Goal: Task Accomplishment & Management: Use online tool/utility

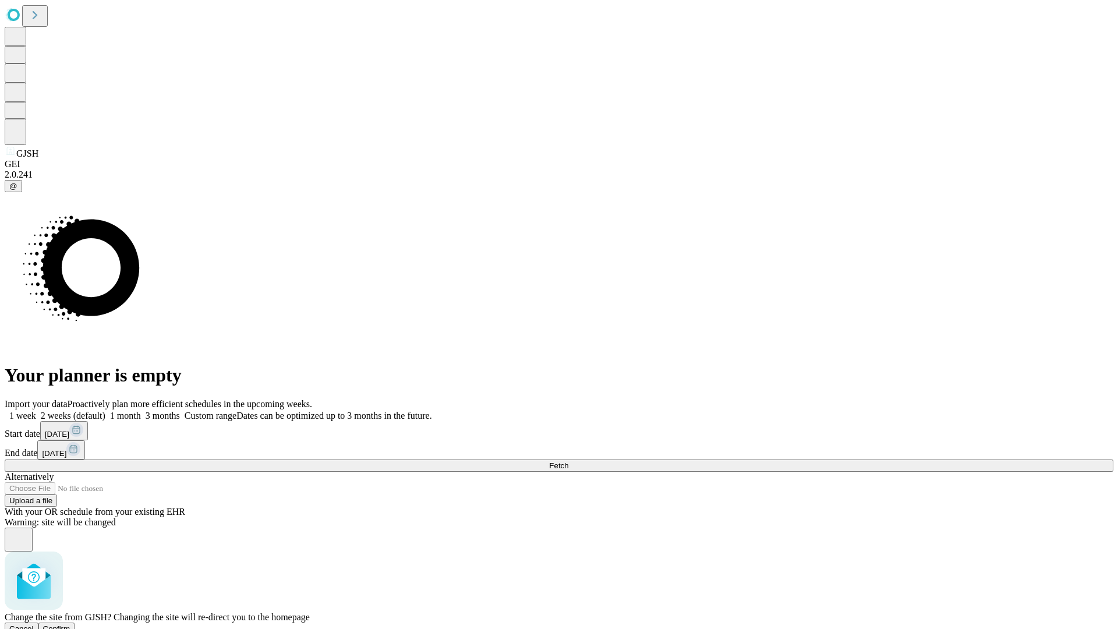
click at [70, 624] on span "Confirm" at bounding box center [56, 628] width 27 height 9
click at [105, 411] on label "2 weeks (default)" at bounding box center [70, 416] width 69 height 10
click at [569, 461] on span "Fetch" at bounding box center [558, 465] width 19 height 9
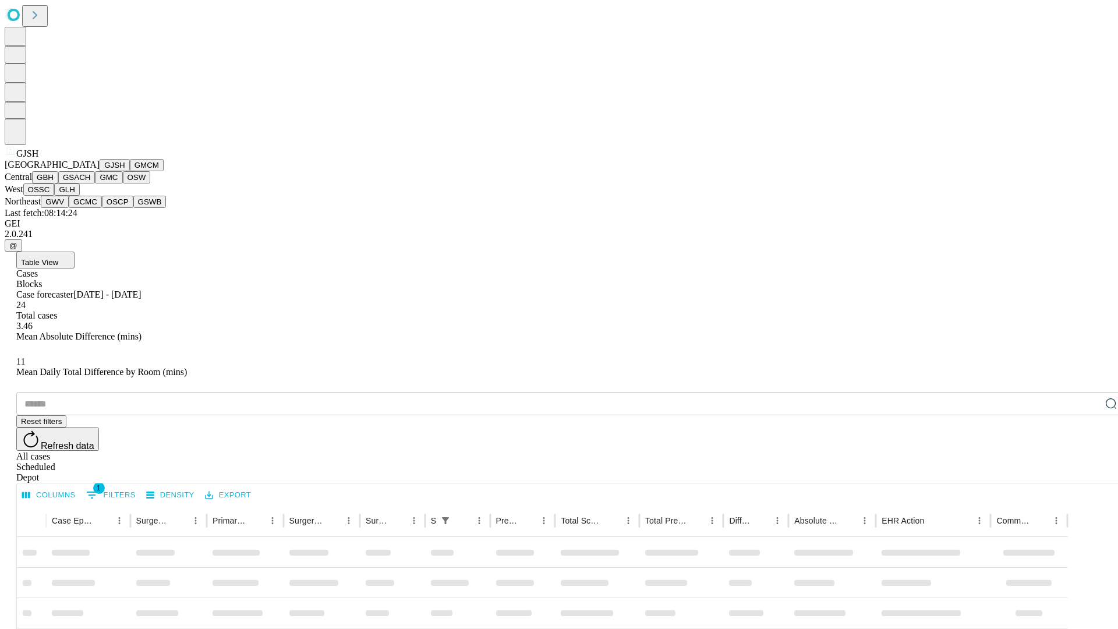
click at [130, 171] on button "GMCM" at bounding box center [147, 165] width 34 height 12
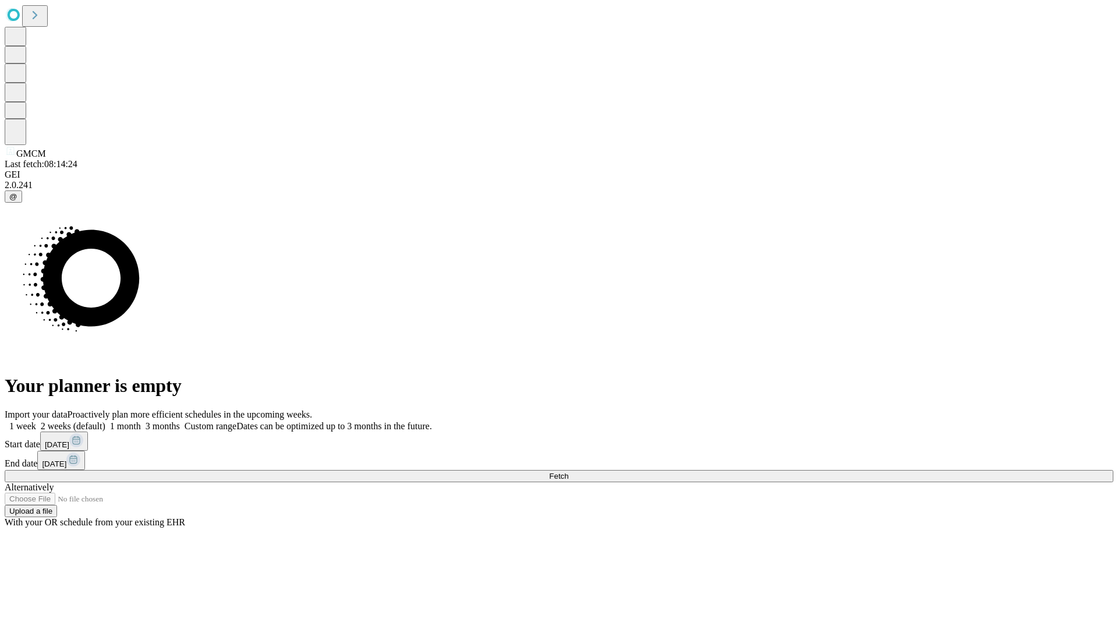
click at [105, 421] on label "2 weeks (default)" at bounding box center [70, 426] width 69 height 10
click at [569, 472] on span "Fetch" at bounding box center [558, 476] width 19 height 9
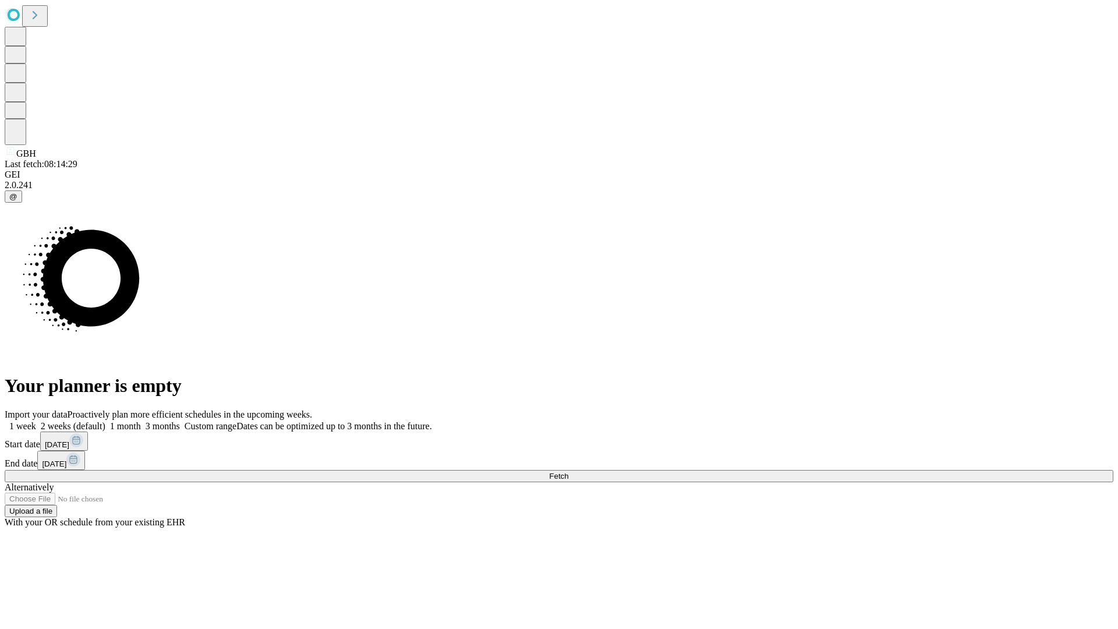
click at [569, 472] on span "Fetch" at bounding box center [558, 476] width 19 height 9
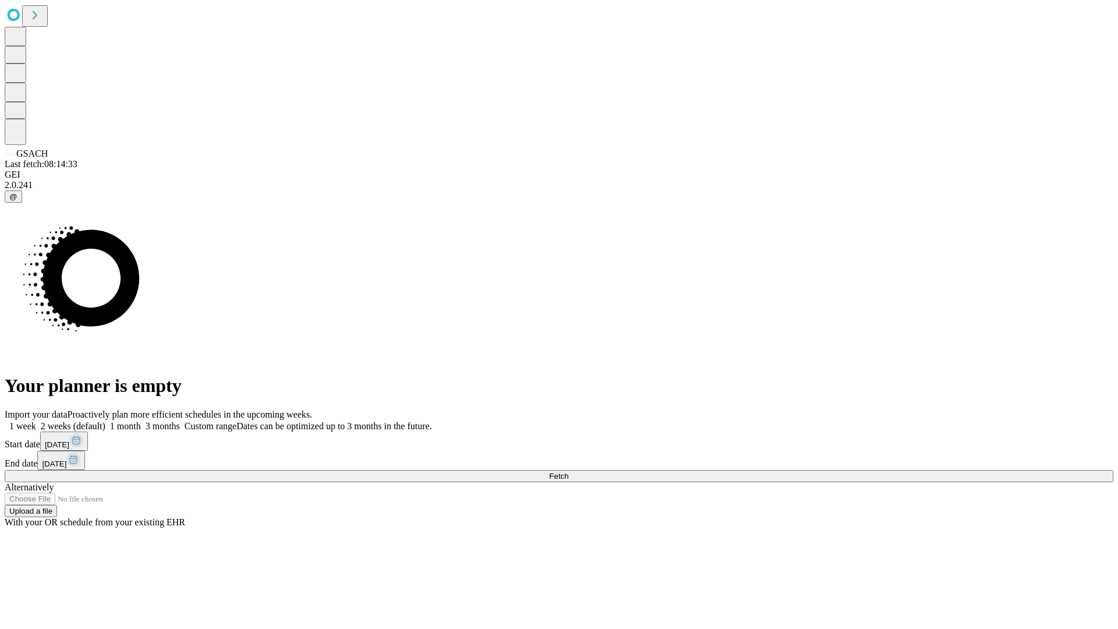
click at [105, 421] on label "2 weeks (default)" at bounding box center [70, 426] width 69 height 10
click at [569, 472] on span "Fetch" at bounding box center [558, 476] width 19 height 9
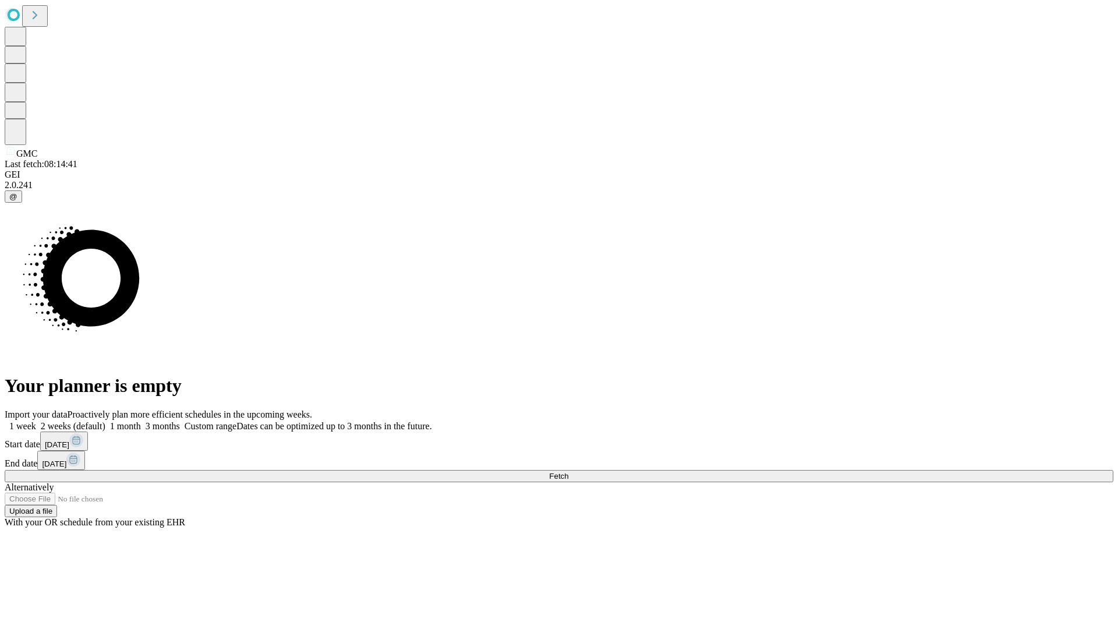
click at [105, 421] on label "2 weeks (default)" at bounding box center [70, 426] width 69 height 10
click at [569, 472] on span "Fetch" at bounding box center [558, 476] width 19 height 9
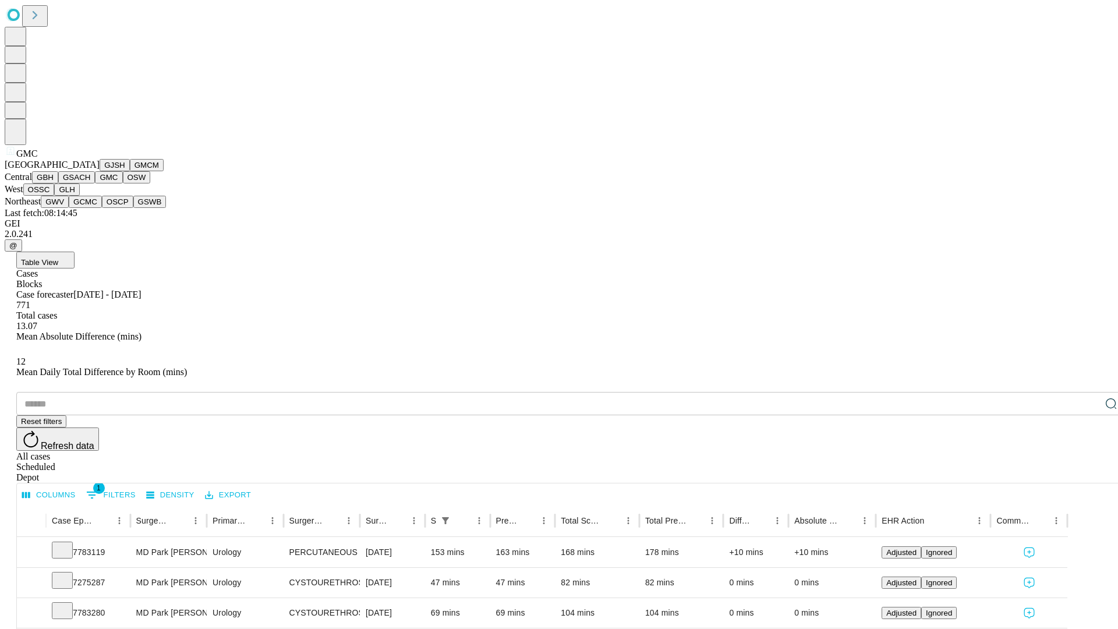
click at [123, 183] on button "OSW" at bounding box center [137, 177] width 28 height 12
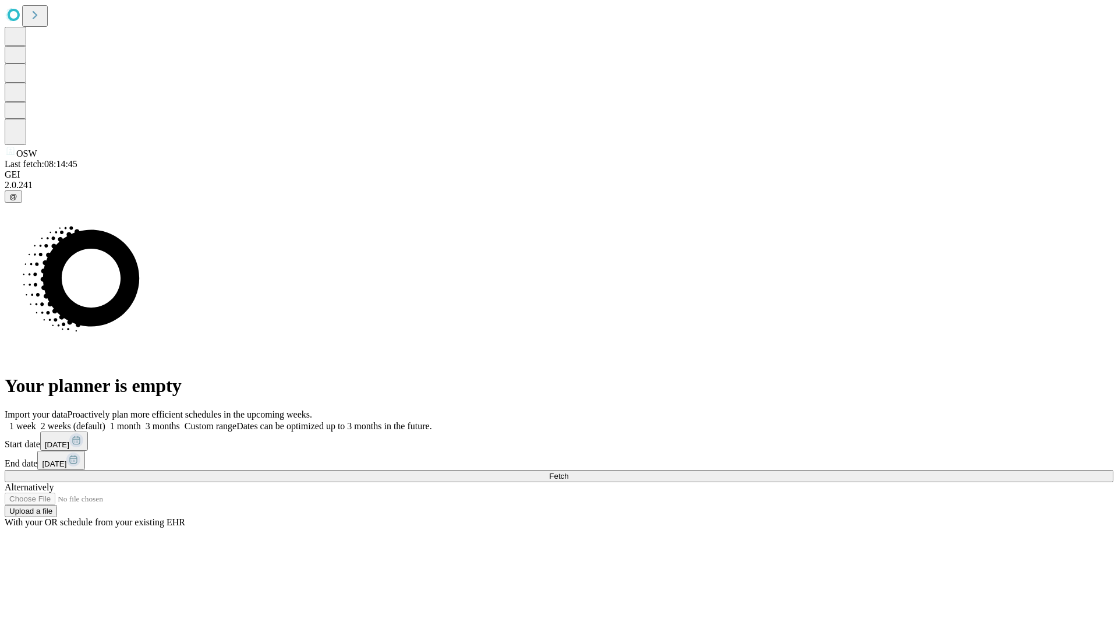
click at [569, 472] on span "Fetch" at bounding box center [558, 476] width 19 height 9
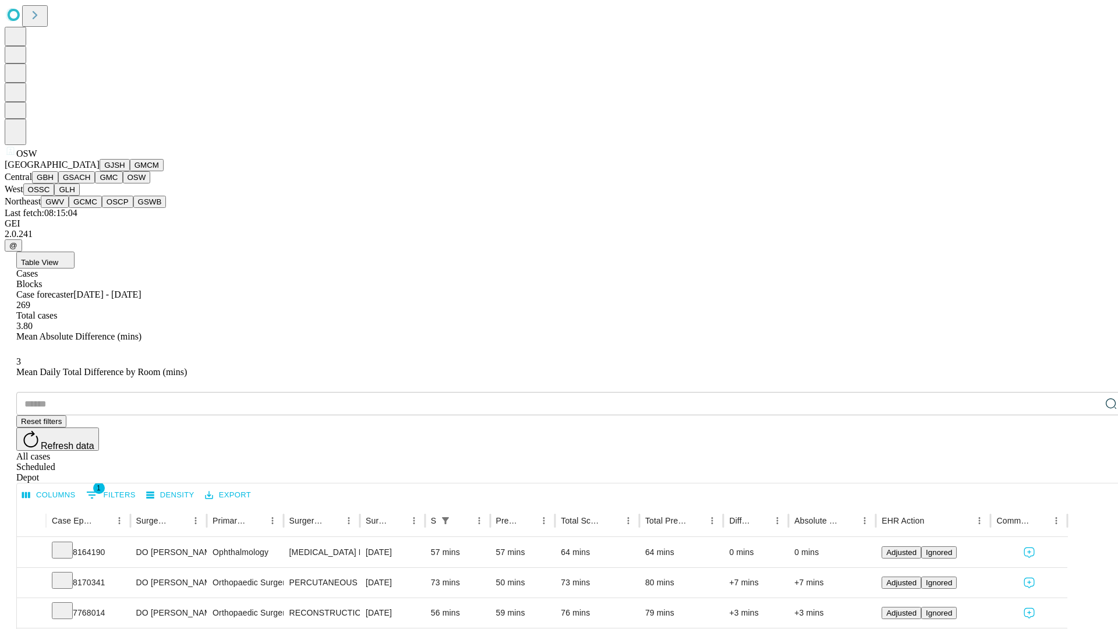
click at [55, 196] on button "OSSC" at bounding box center [38, 189] width 31 height 12
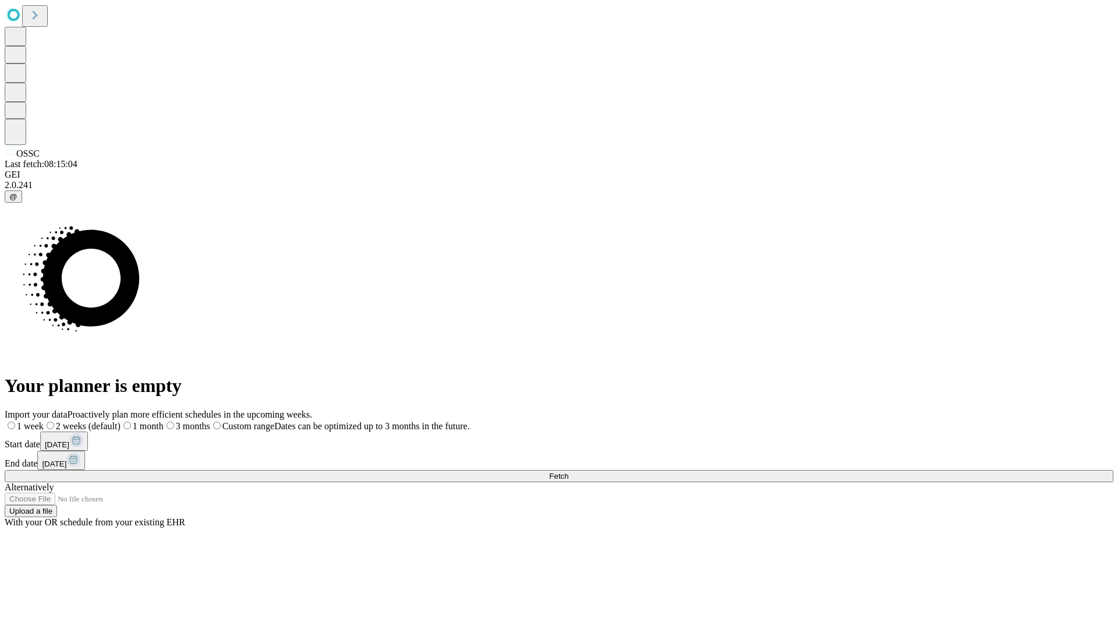
click at [121, 421] on label "2 weeks (default)" at bounding box center [82, 426] width 77 height 10
click at [569, 472] on span "Fetch" at bounding box center [558, 476] width 19 height 9
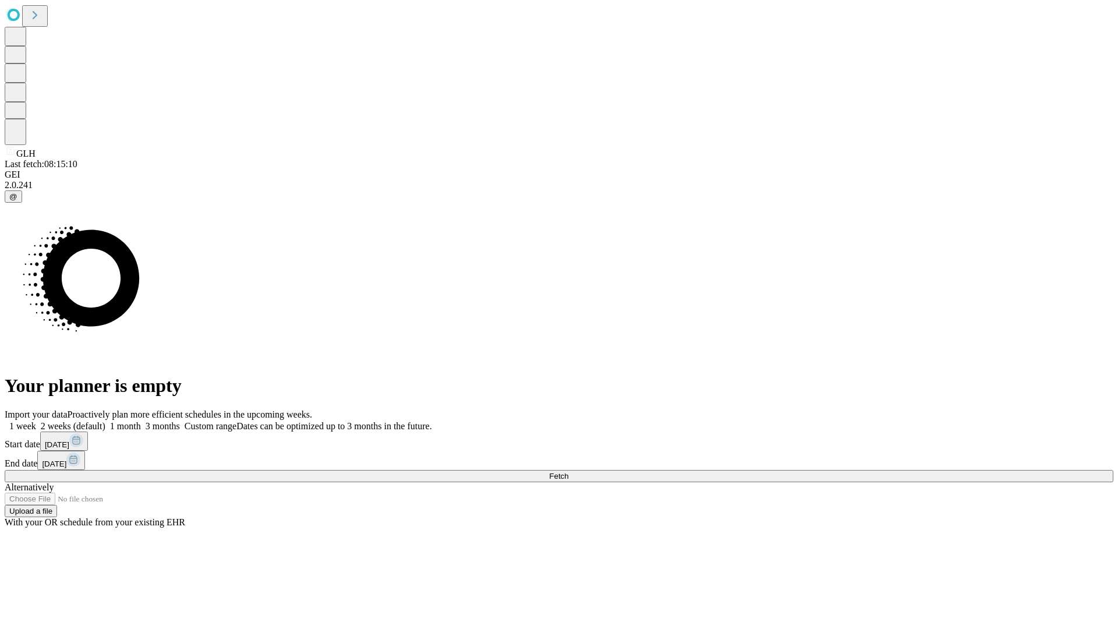
click at [105, 421] on label "2 weeks (default)" at bounding box center [70, 426] width 69 height 10
click at [569, 472] on span "Fetch" at bounding box center [558, 476] width 19 height 9
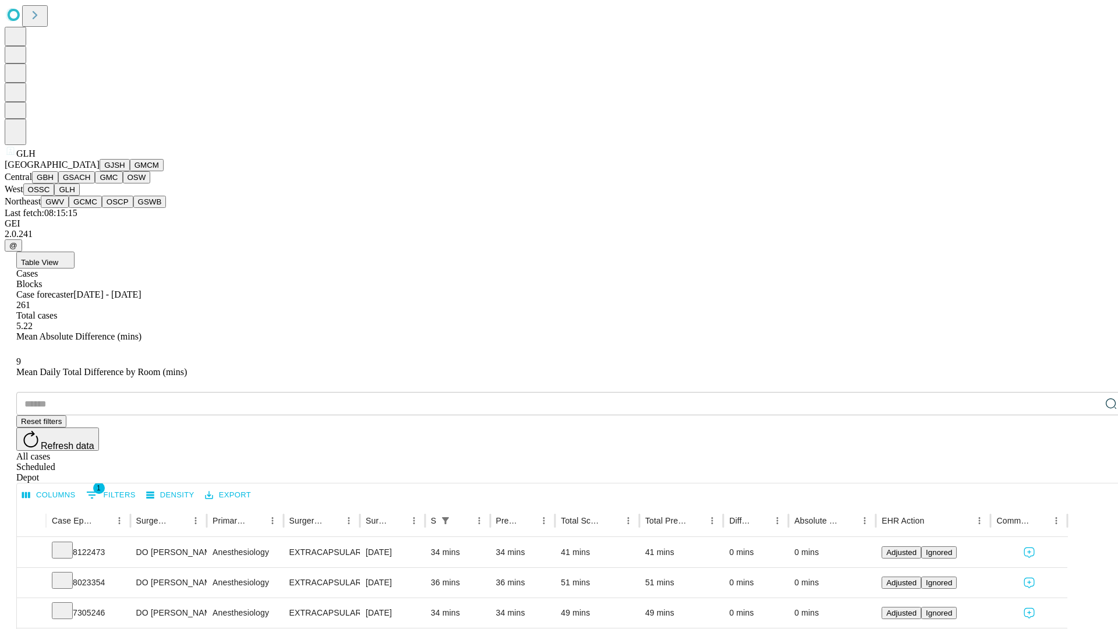
click at [69, 208] on button "GWV" at bounding box center [55, 202] width 28 height 12
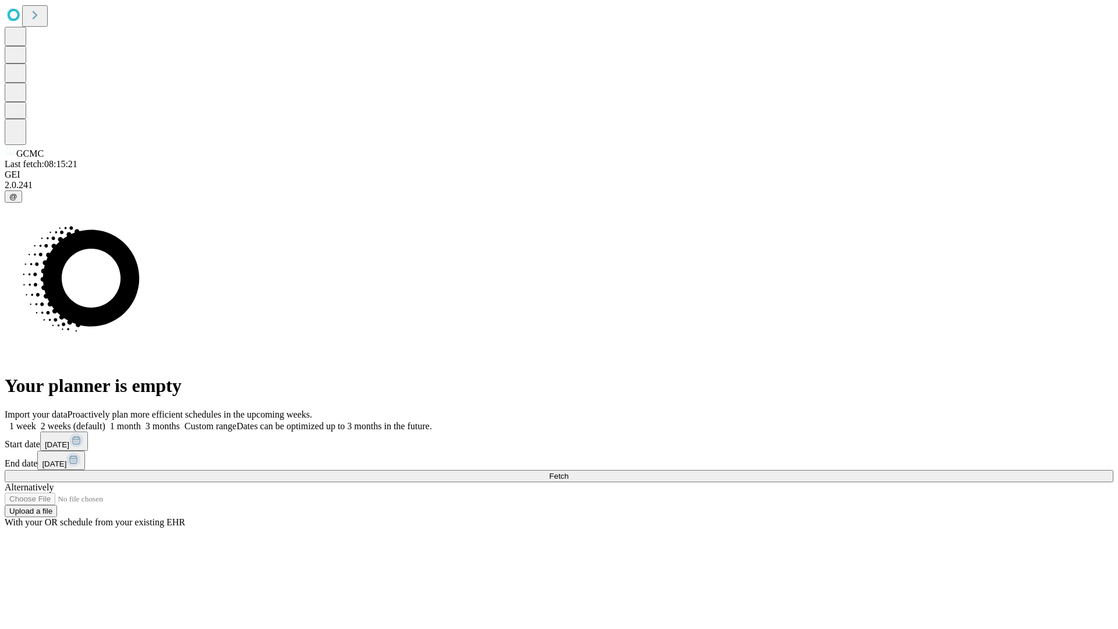
click at [105, 421] on label "2 weeks (default)" at bounding box center [70, 426] width 69 height 10
click at [569, 472] on span "Fetch" at bounding box center [558, 476] width 19 height 9
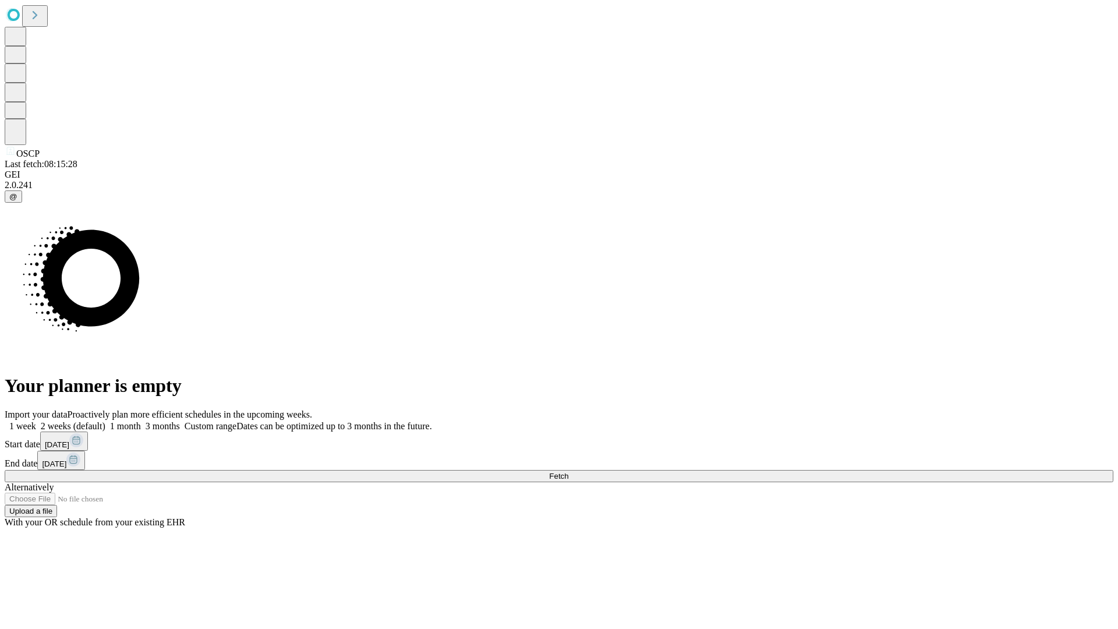
click at [105, 421] on label "2 weeks (default)" at bounding box center [70, 426] width 69 height 10
click at [569, 472] on span "Fetch" at bounding box center [558, 476] width 19 height 9
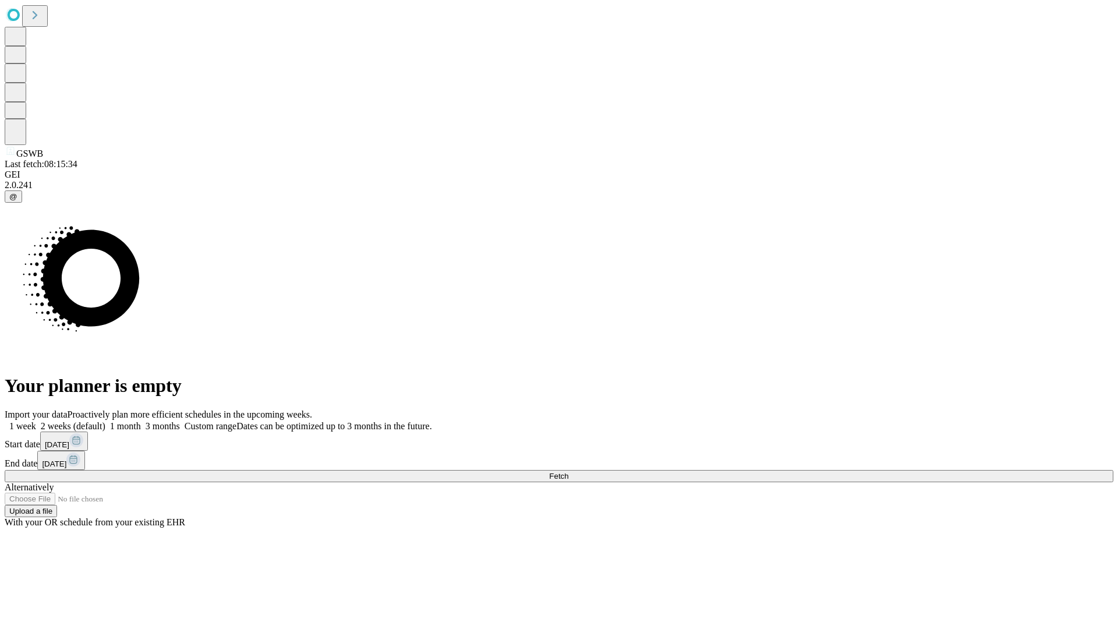
click at [569, 472] on span "Fetch" at bounding box center [558, 476] width 19 height 9
